Goal: Information Seeking & Learning: Learn about a topic

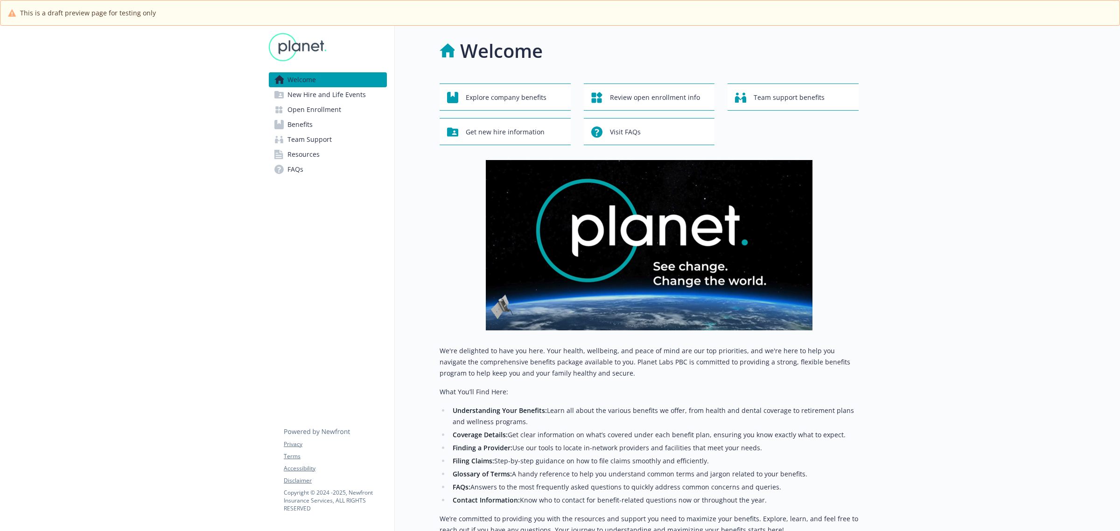
click at [307, 142] on span "Team Support" at bounding box center [309, 139] width 44 height 15
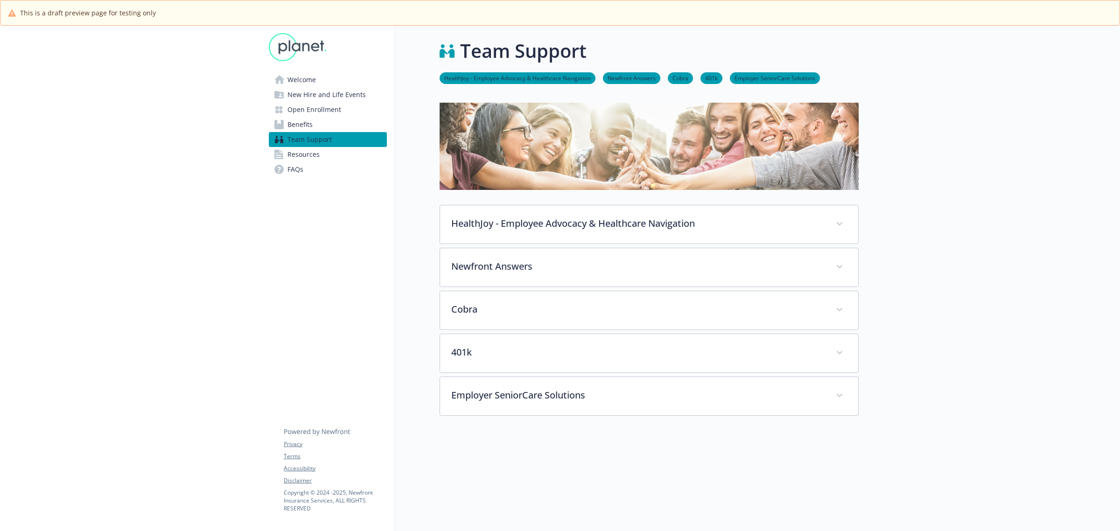
click at [299, 165] on span "FAQs" at bounding box center [295, 169] width 16 height 15
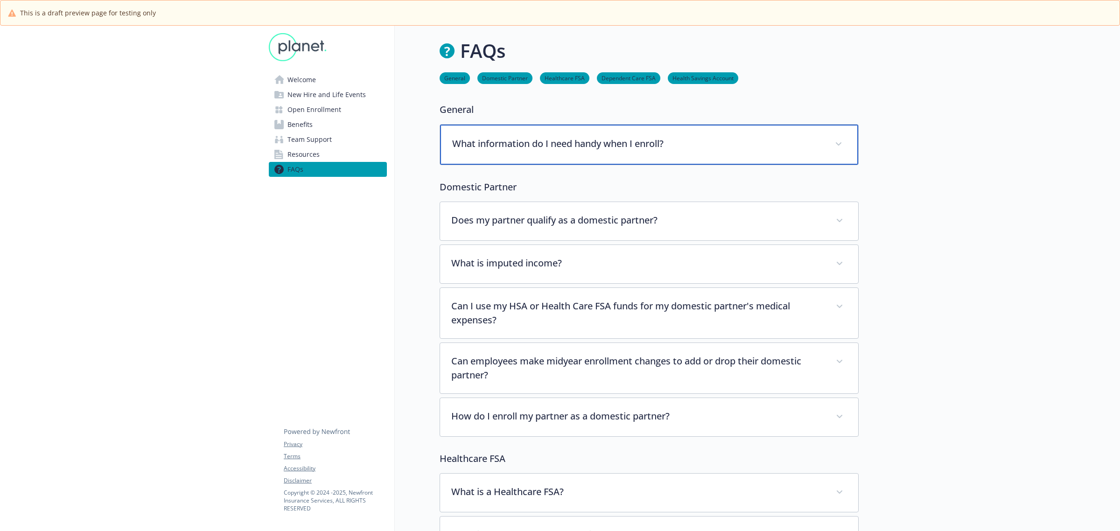
click at [590, 150] on div "What information do I need handy when I enroll?" at bounding box center [649, 145] width 418 height 40
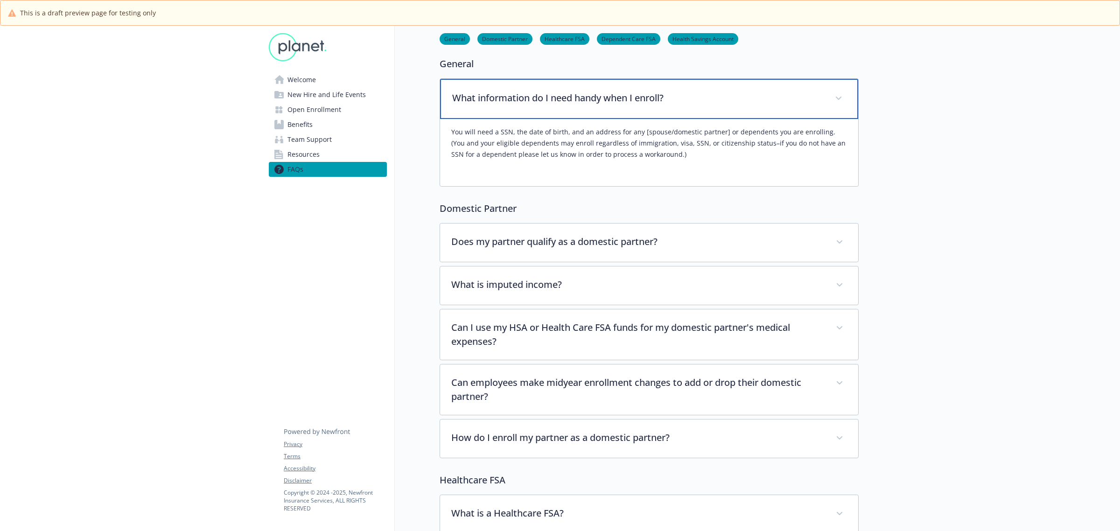
scroll to position [58, 0]
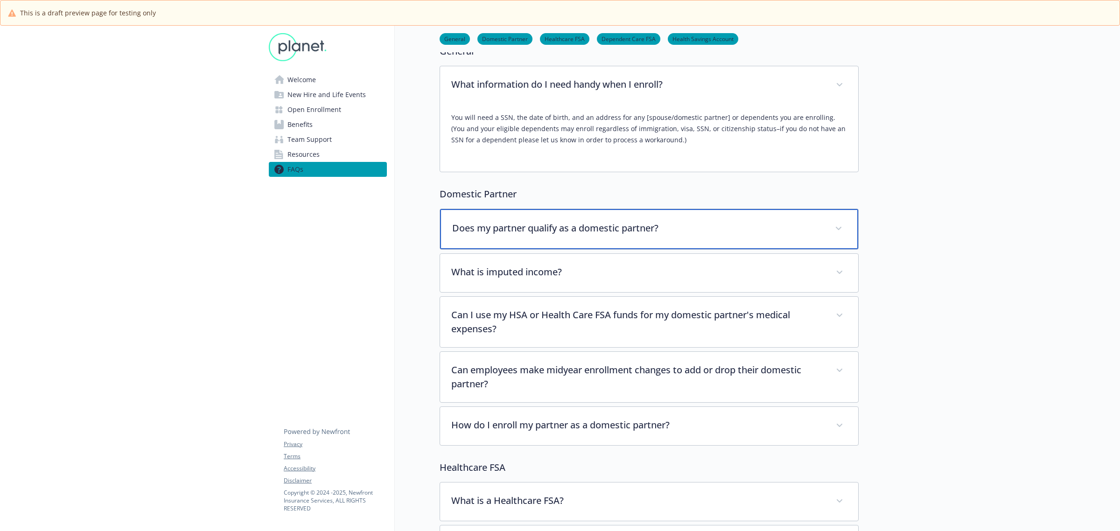
click at [572, 221] on div "Does my partner qualify as a domestic partner?" at bounding box center [649, 229] width 418 height 40
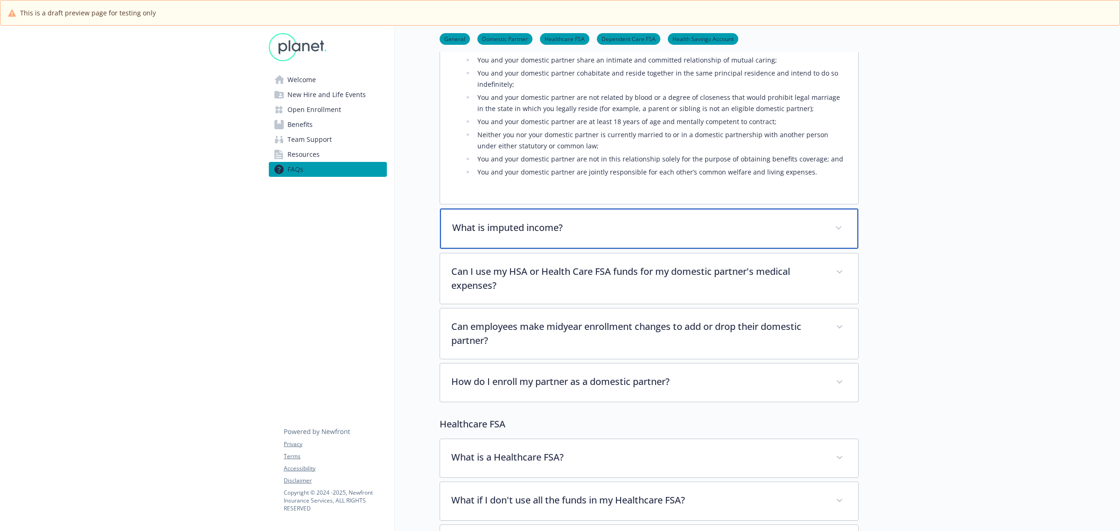
click at [537, 233] on p "What is imputed income?" at bounding box center [637, 228] width 371 height 14
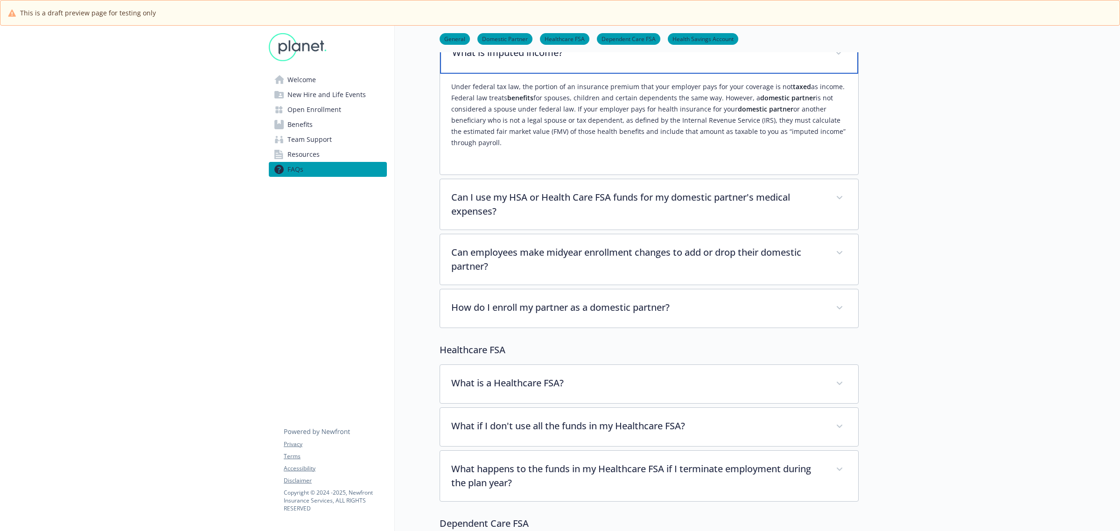
scroll to position [700, 0]
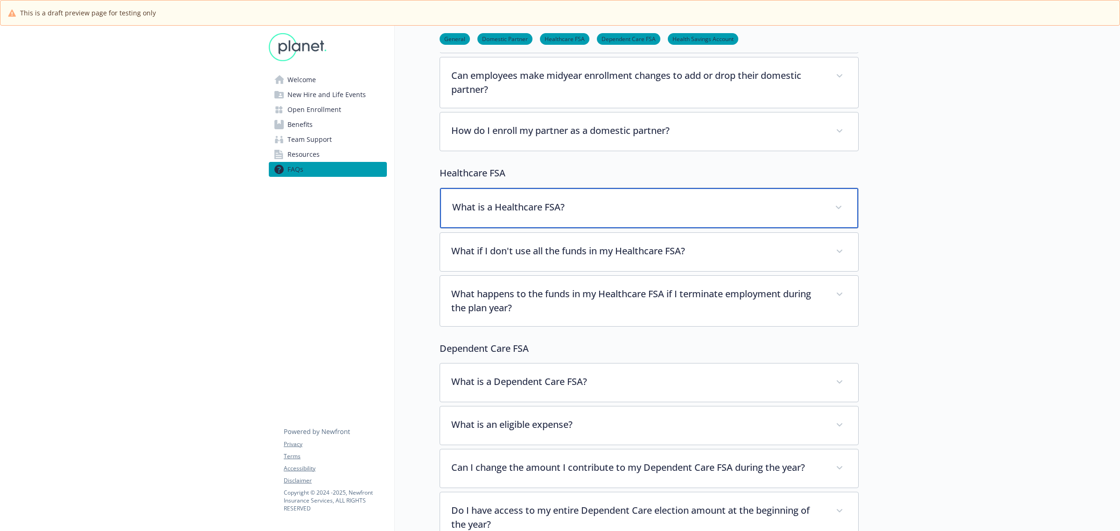
click at [561, 210] on p "What is a Healthcare FSA?" at bounding box center [637, 207] width 371 height 14
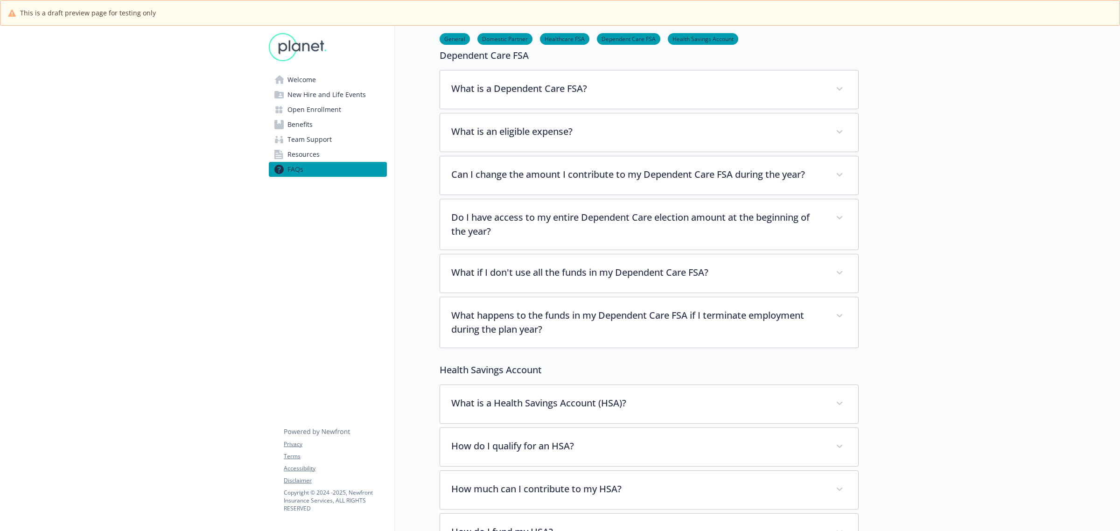
scroll to position [1225, 0]
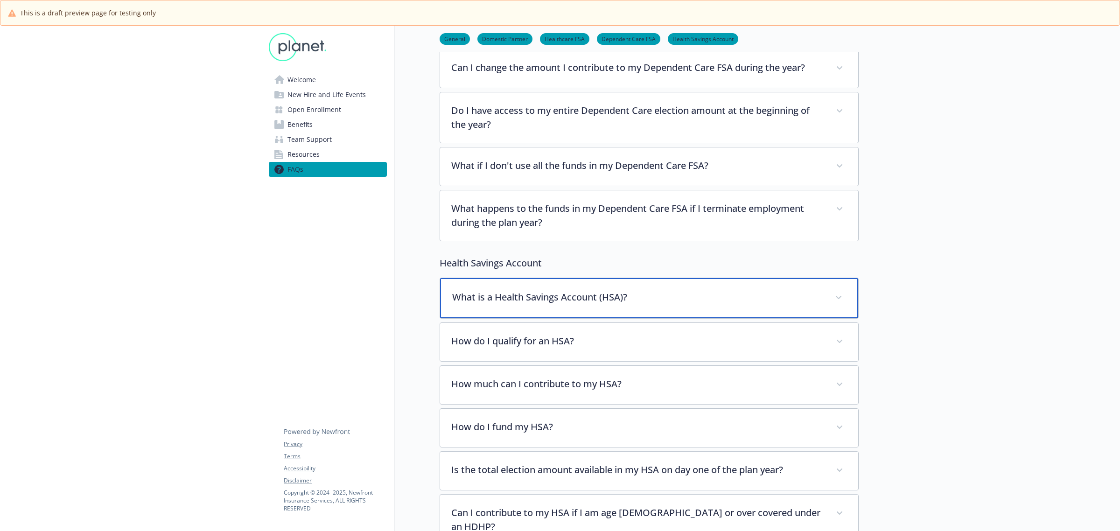
click at [587, 296] on p "What is a Health Savings Account (HSA)?" at bounding box center [637, 297] width 371 height 14
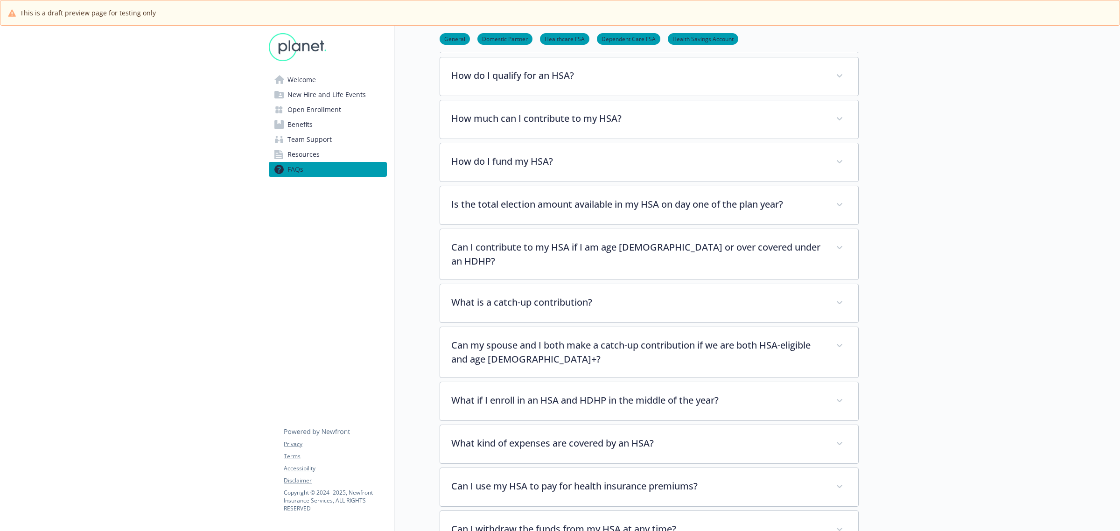
scroll to position [1575, 0]
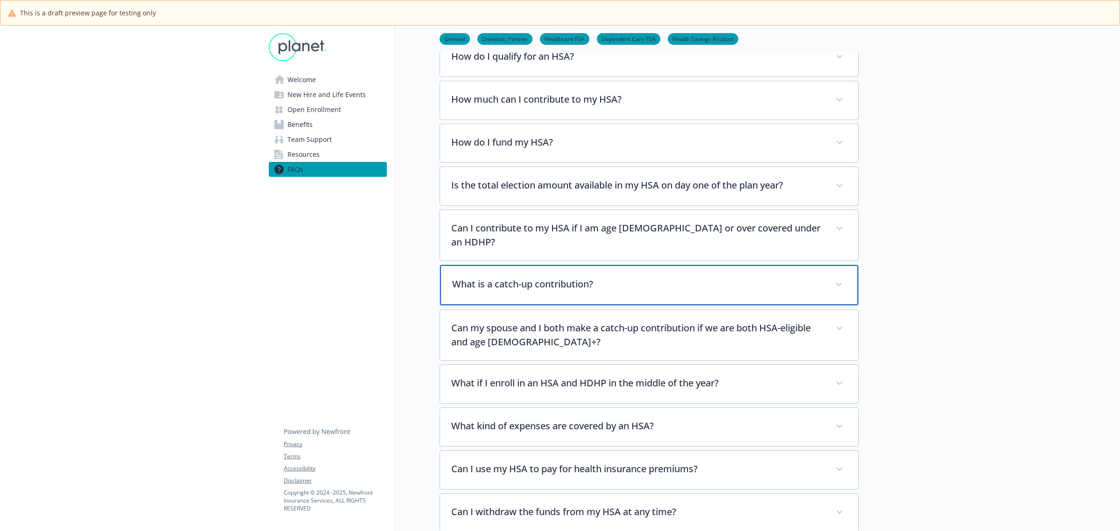
click at [517, 283] on div "What is a catch-up contribution?" at bounding box center [649, 285] width 418 height 40
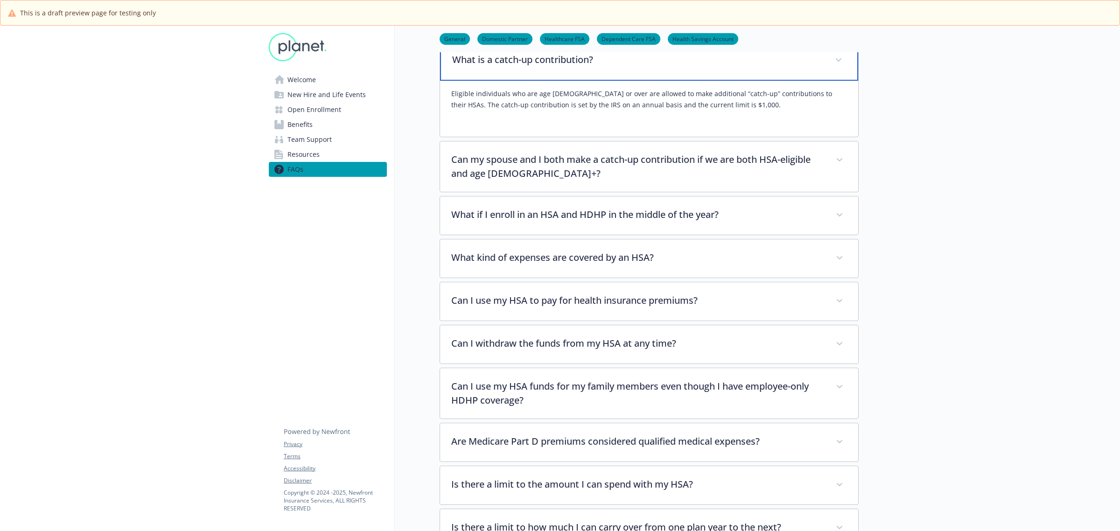
scroll to position [1808, 0]
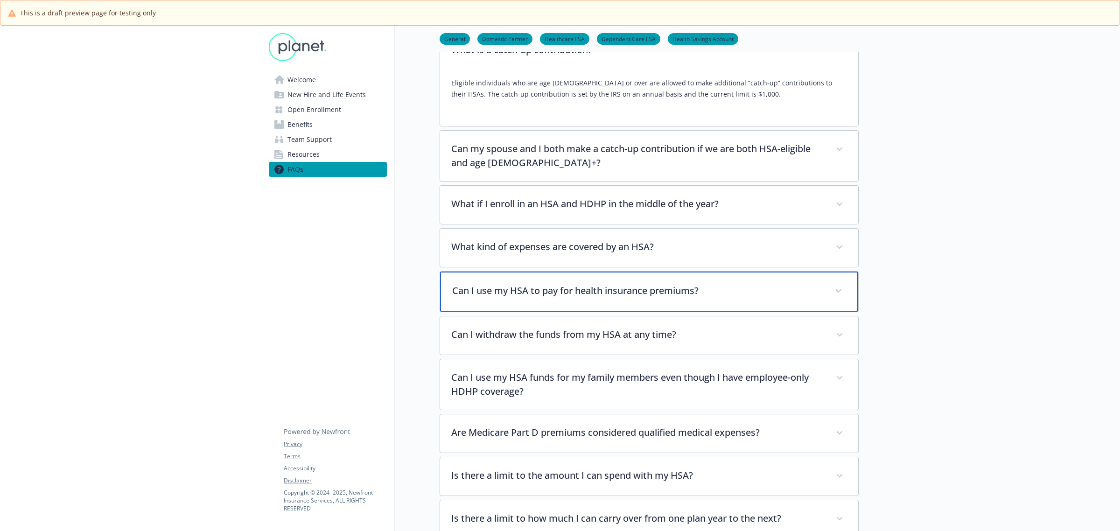
click at [558, 284] on p "Can I use my HSA to pay for health insurance premiums?" at bounding box center [637, 291] width 371 height 14
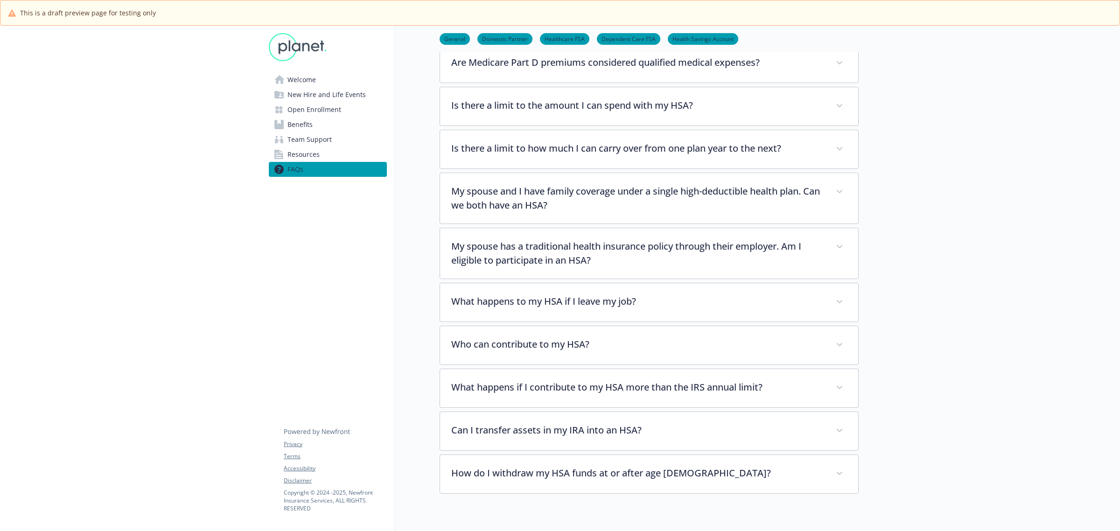
scroll to position [2436, 0]
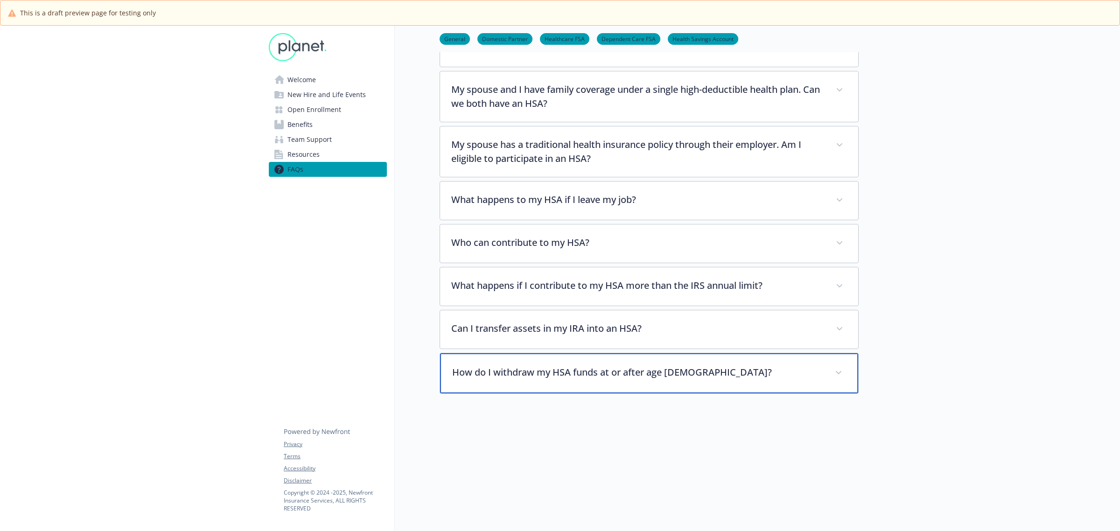
click at [605, 369] on p "How do I withdraw my HSA funds at or after age [DEMOGRAPHIC_DATA]?" at bounding box center [637, 372] width 371 height 14
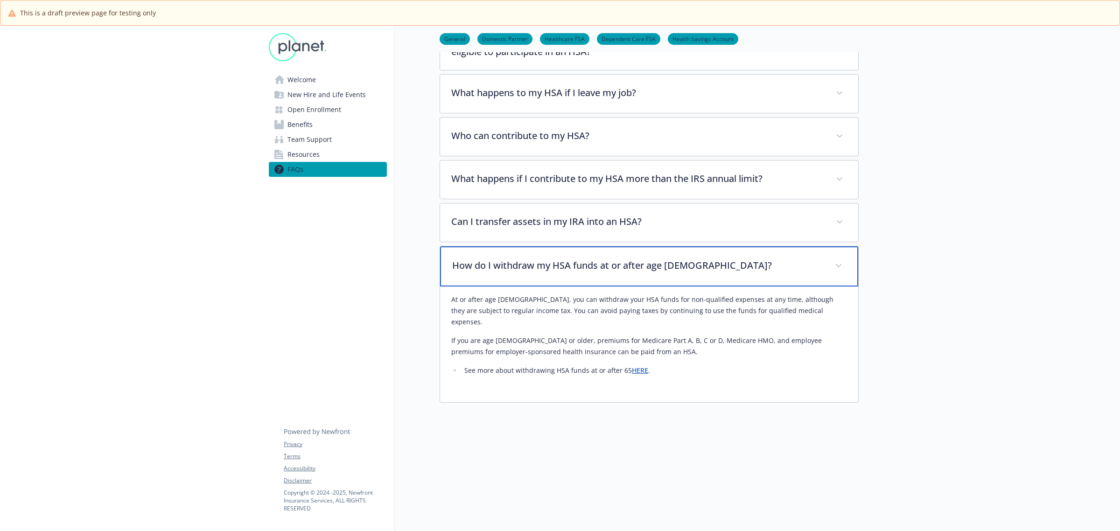
scroll to position [2541, 0]
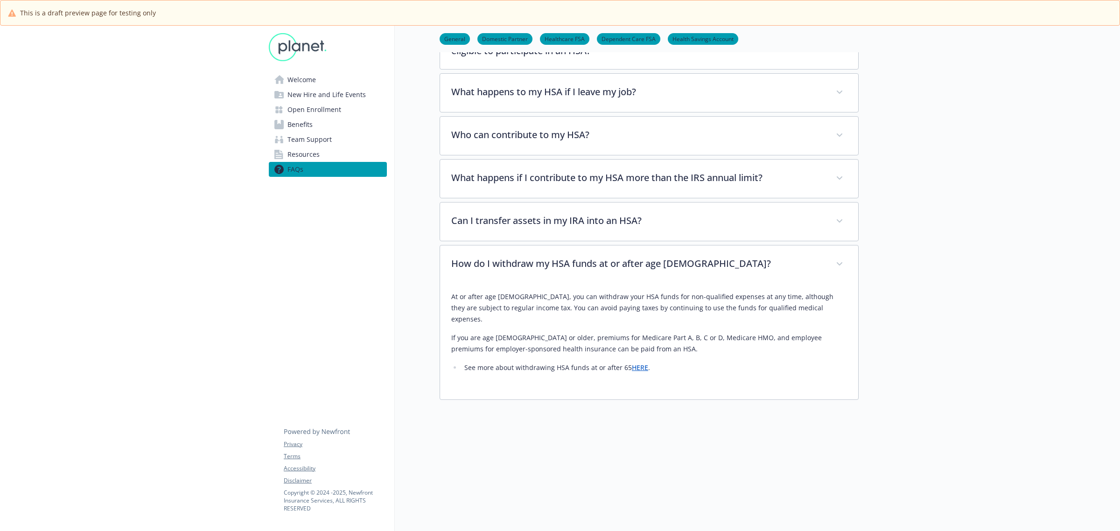
click at [636, 363] on link "HERE" at bounding box center [640, 367] width 16 height 9
